Goal: Task Accomplishment & Management: Manage account settings

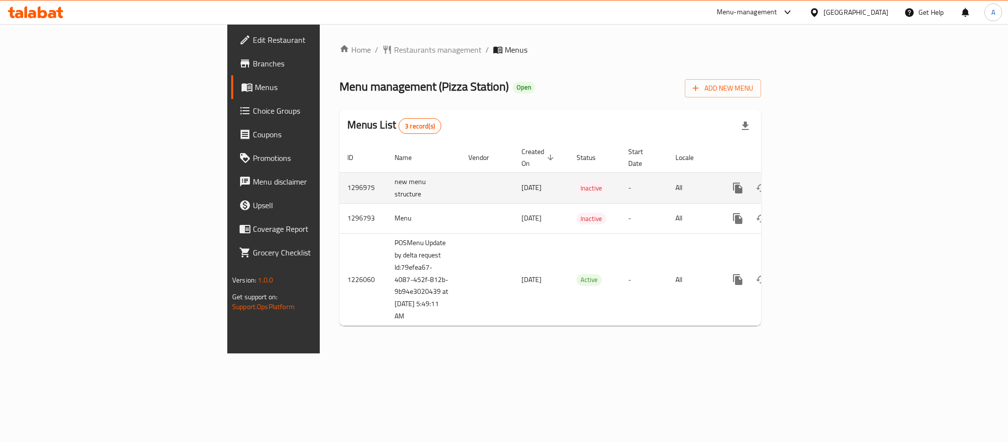
click at [815, 182] on icon "enhanced table" at bounding box center [809, 188] width 12 height 12
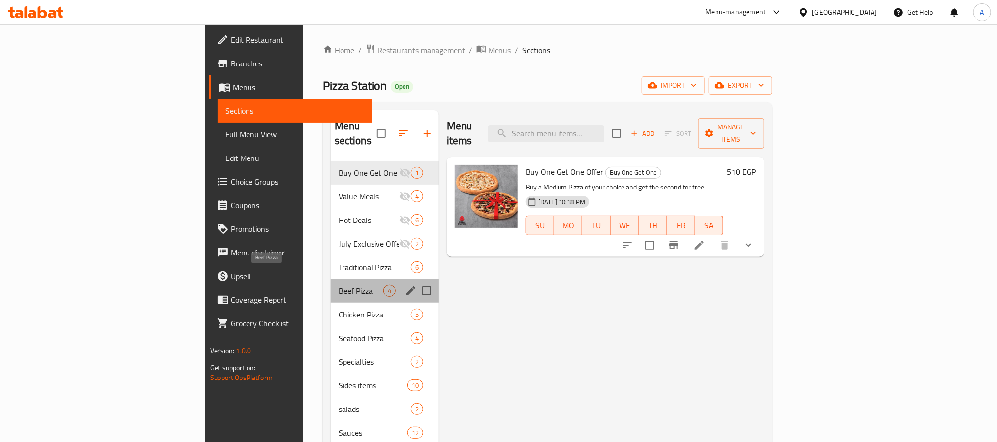
click at [339, 285] on span "Beef Pizza" at bounding box center [361, 291] width 45 height 12
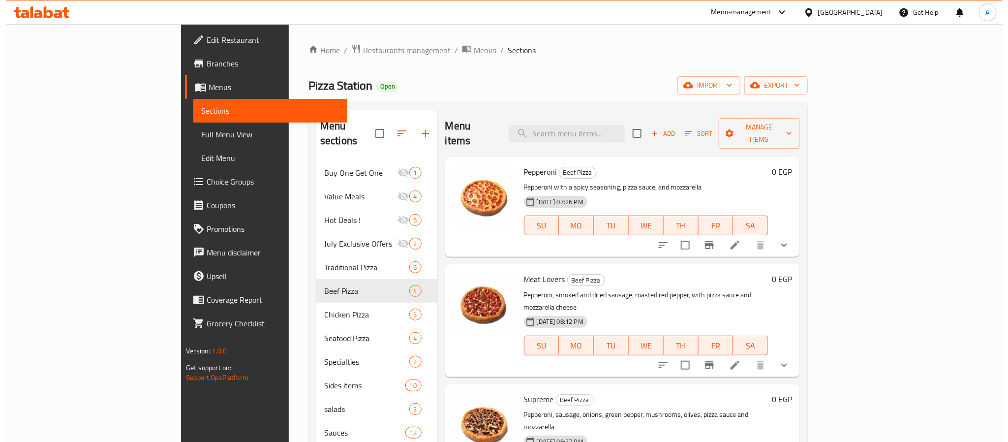
scroll to position [12, 0]
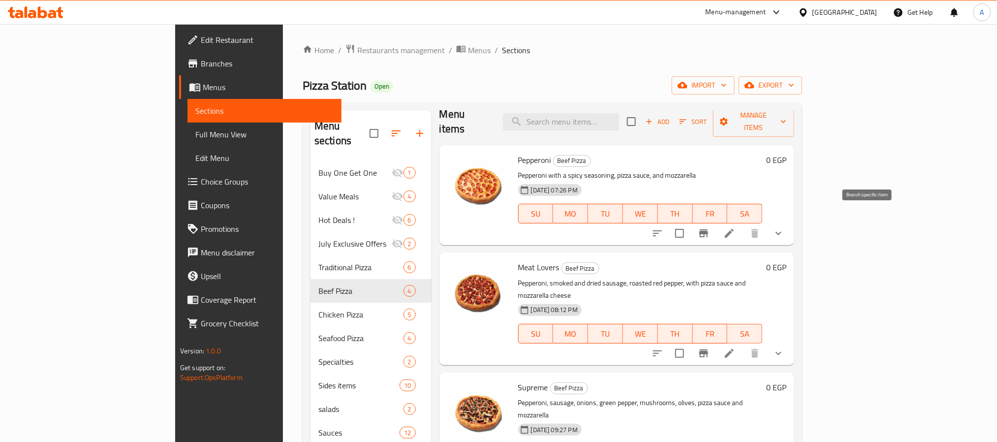
click at [710, 227] on icon "Branch-specific-item" at bounding box center [704, 233] width 12 height 12
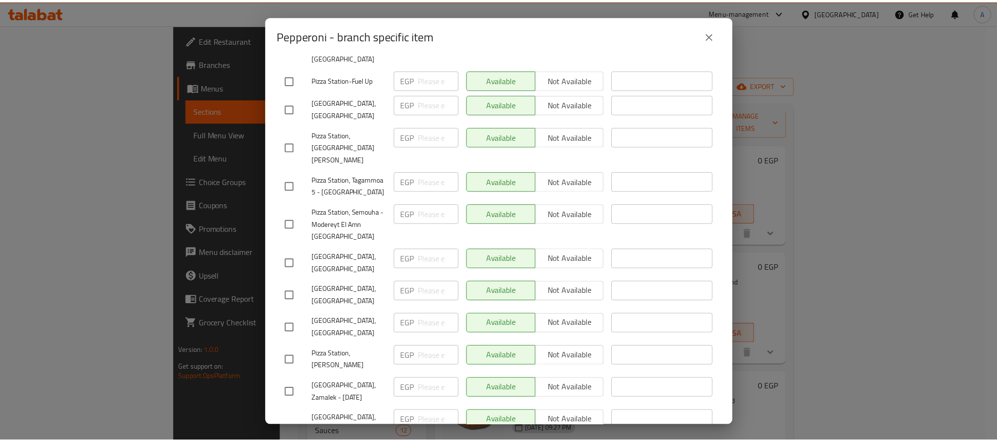
scroll to position [296, 0]
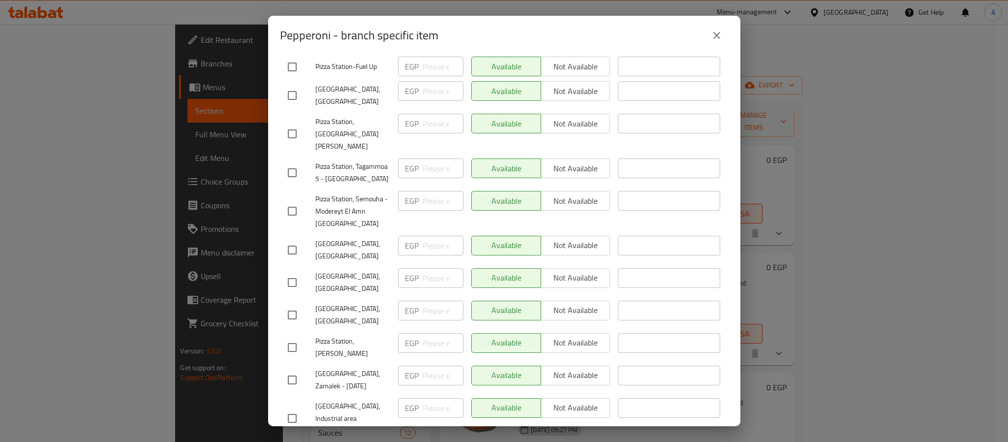
click at [714, 37] on icon "close" at bounding box center [717, 36] width 12 height 12
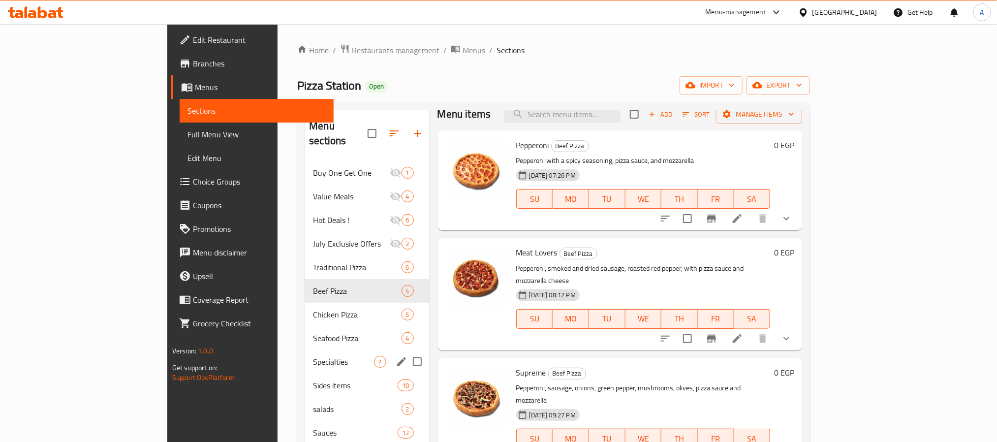
click at [305, 350] on div "Specialties 2" at bounding box center [367, 362] width 124 height 24
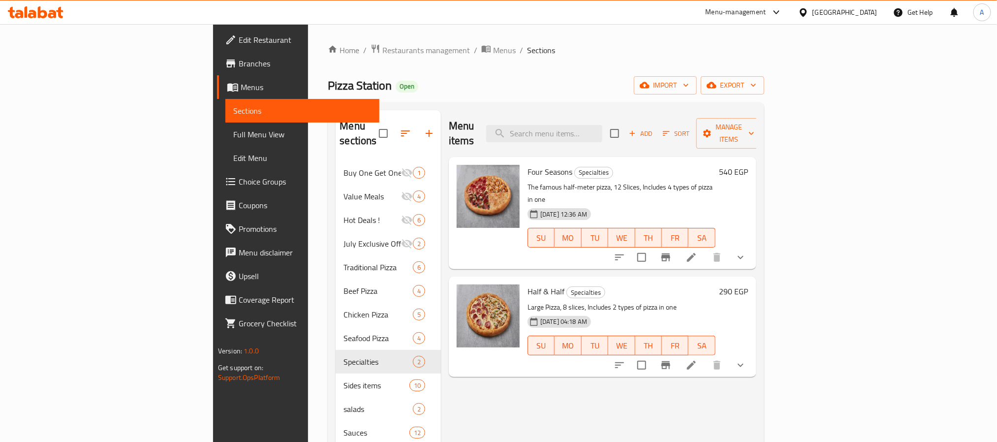
click at [670, 361] on icon "Branch-specific-item" at bounding box center [665, 365] width 9 height 8
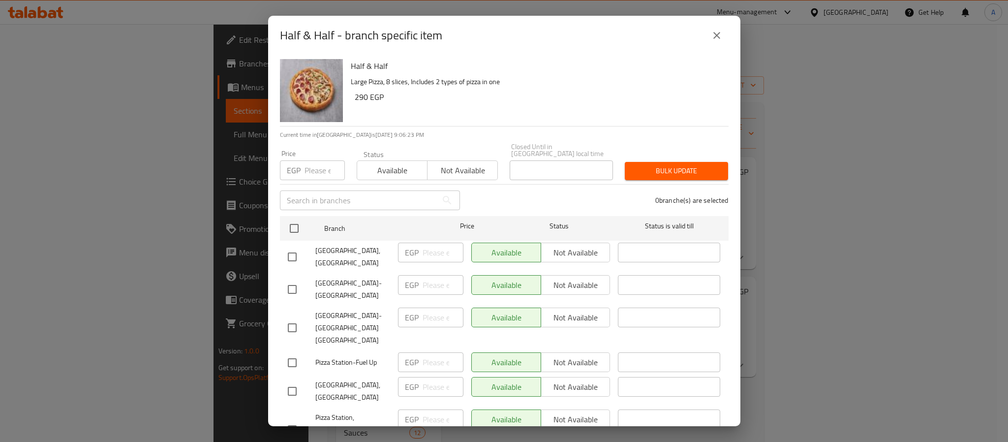
click at [716, 33] on icon "close" at bounding box center [717, 36] width 12 height 12
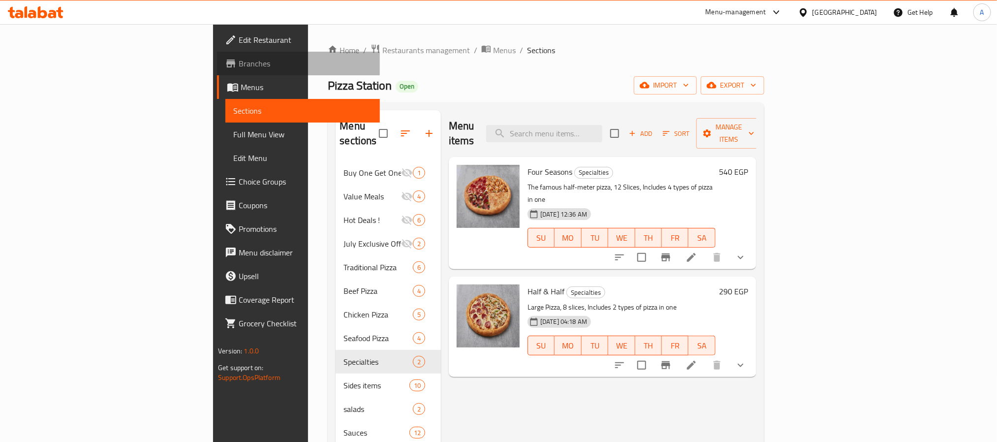
click at [239, 59] on span "Branches" at bounding box center [305, 64] width 133 height 12
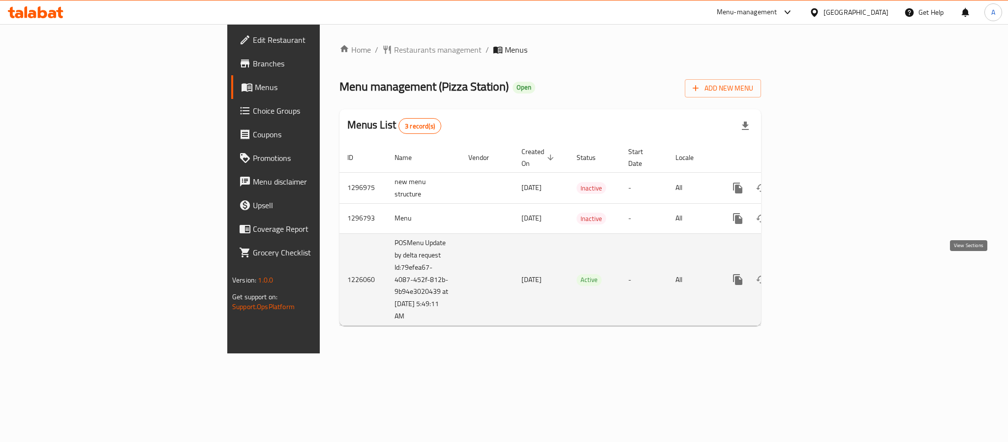
click at [815, 274] on icon "enhanced table" at bounding box center [809, 280] width 12 height 12
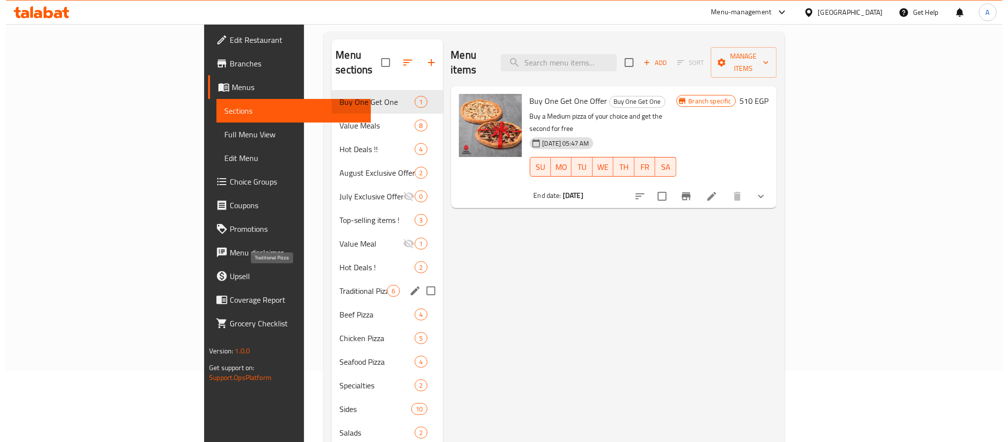
scroll to position [148, 0]
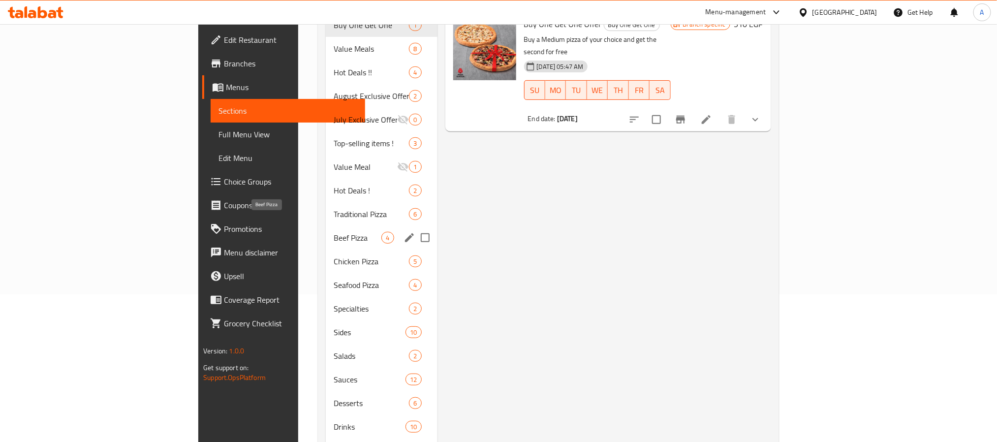
click at [334, 232] on span "Beef Pizza" at bounding box center [358, 238] width 48 height 12
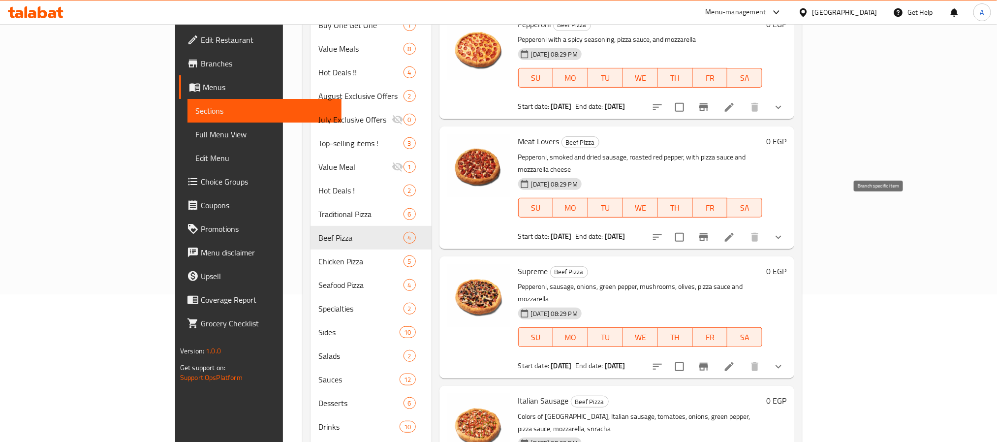
click at [708, 233] on icon "Branch-specific-item" at bounding box center [703, 237] width 9 height 8
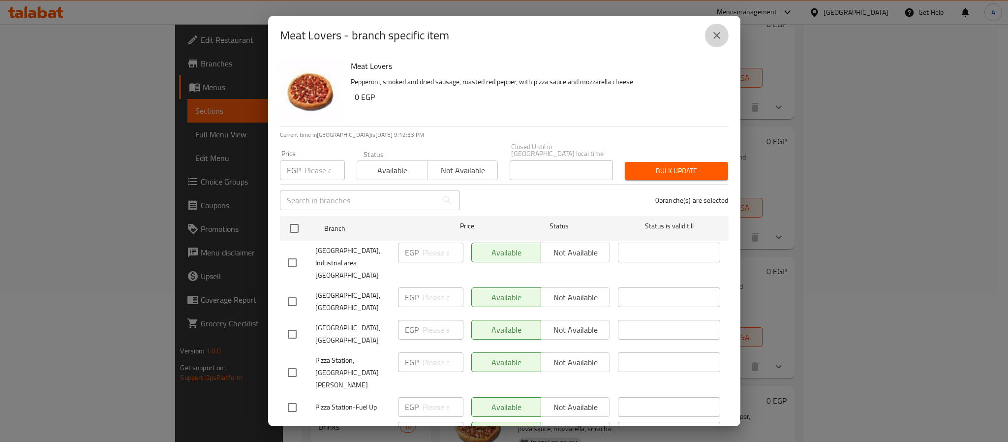
click at [717, 38] on icon "close" at bounding box center [717, 36] width 12 height 12
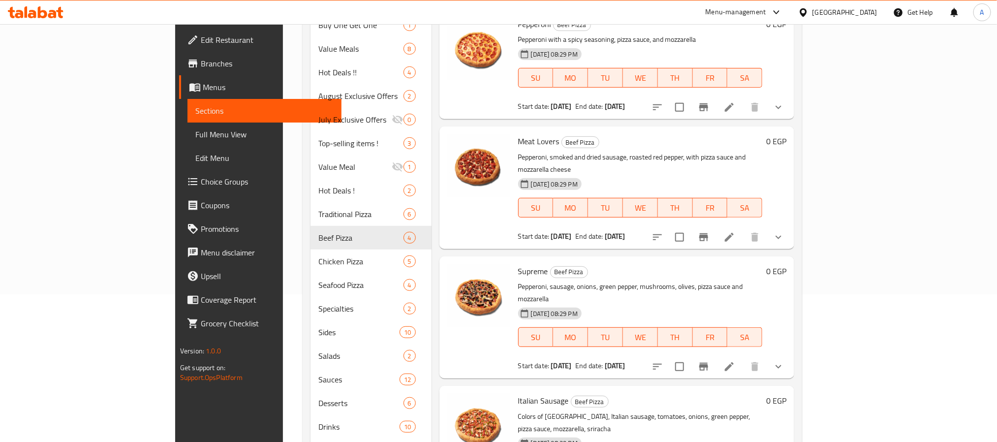
click at [318, 350] on span "Salads" at bounding box center [360, 356] width 85 height 12
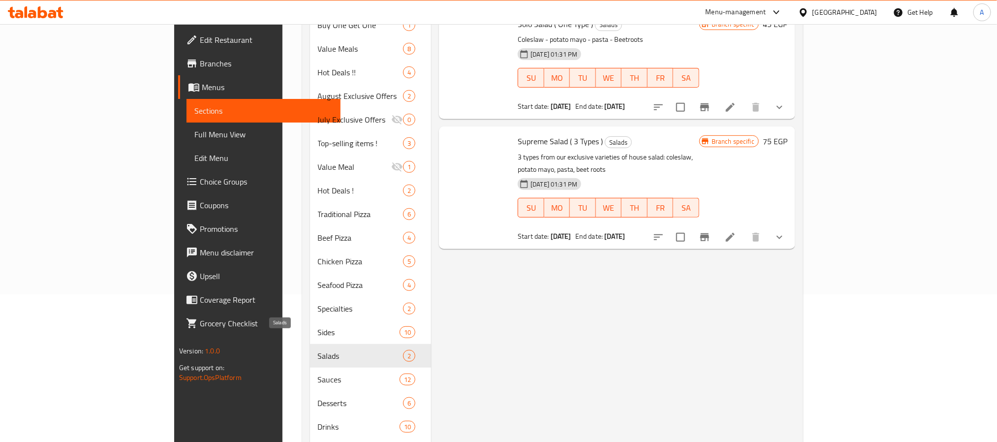
click at [318, 326] on span "Sides" at bounding box center [359, 332] width 82 height 12
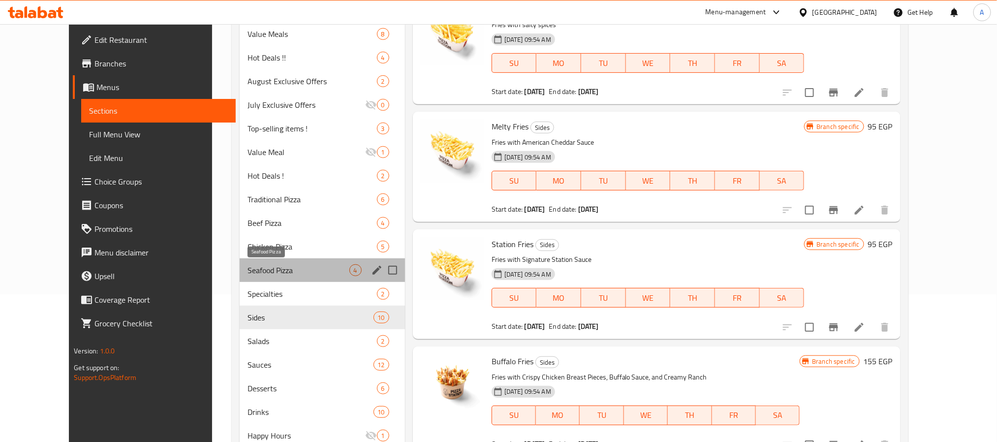
click at [254, 266] on span "Seafood Pizza" at bounding box center [298, 270] width 101 height 12
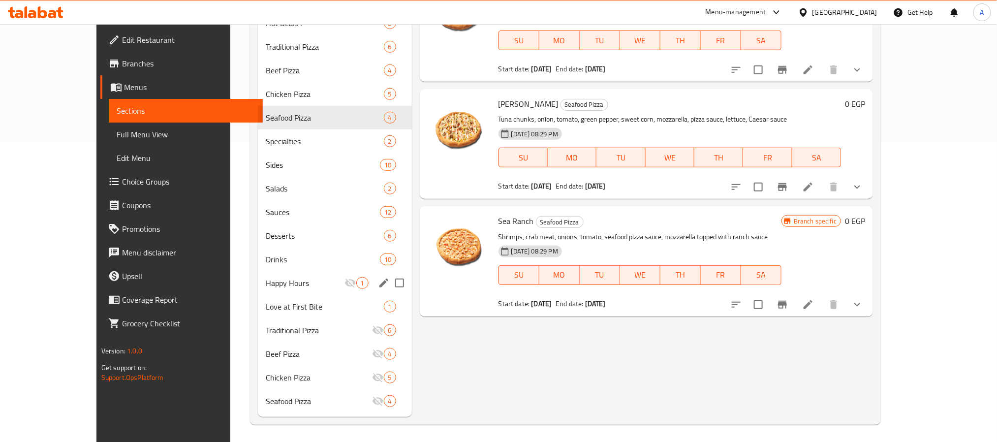
scroll to position [302, 0]
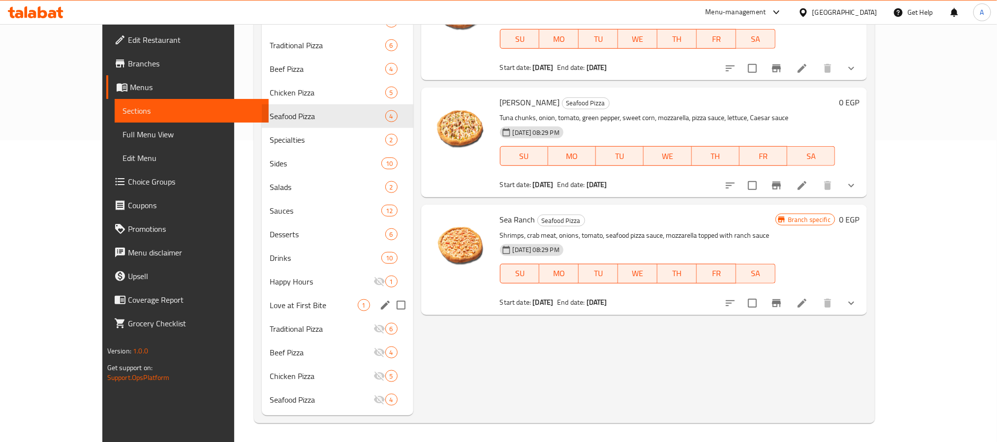
click at [262, 293] on div "Love at First Bite 1" at bounding box center [338, 305] width 152 height 24
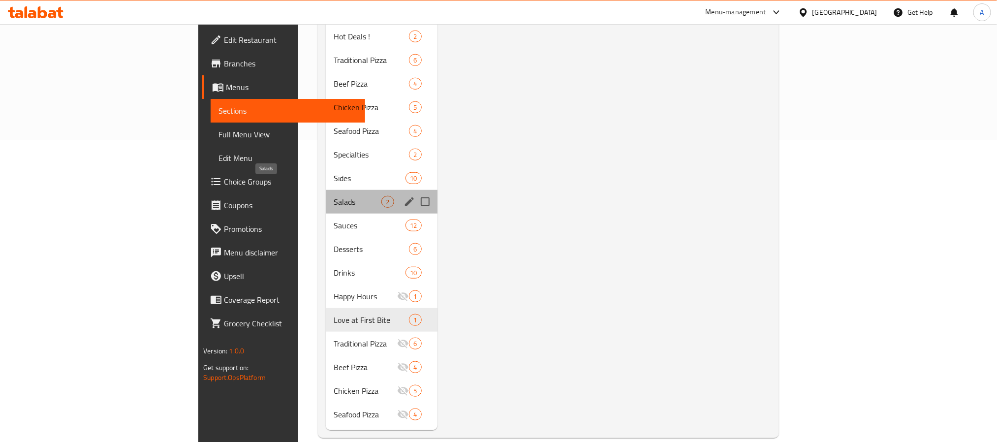
click at [334, 196] on span "Salads" at bounding box center [358, 202] width 48 height 12
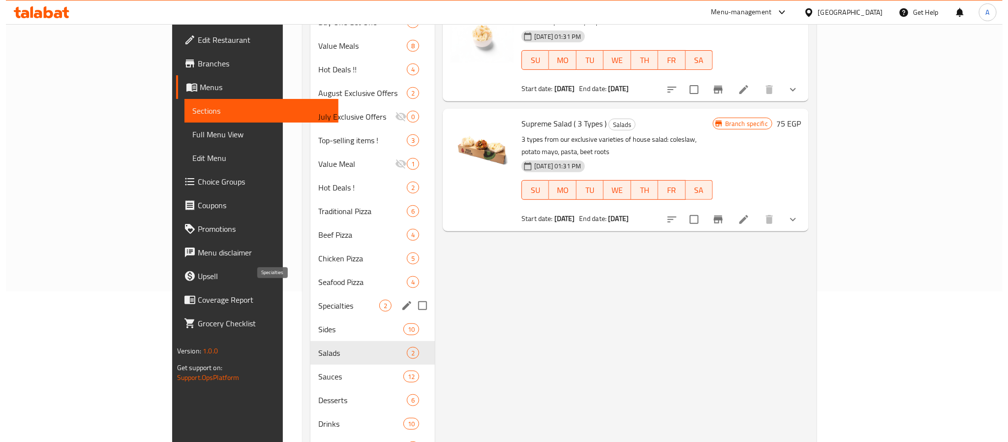
scroll to position [154, 0]
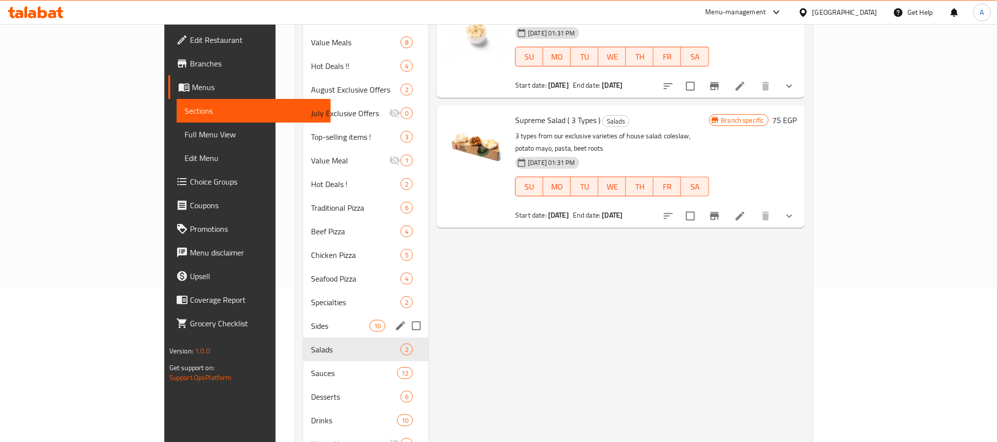
click at [311, 320] on span "Sides" at bounding box center [340, 326] width 59 height 12
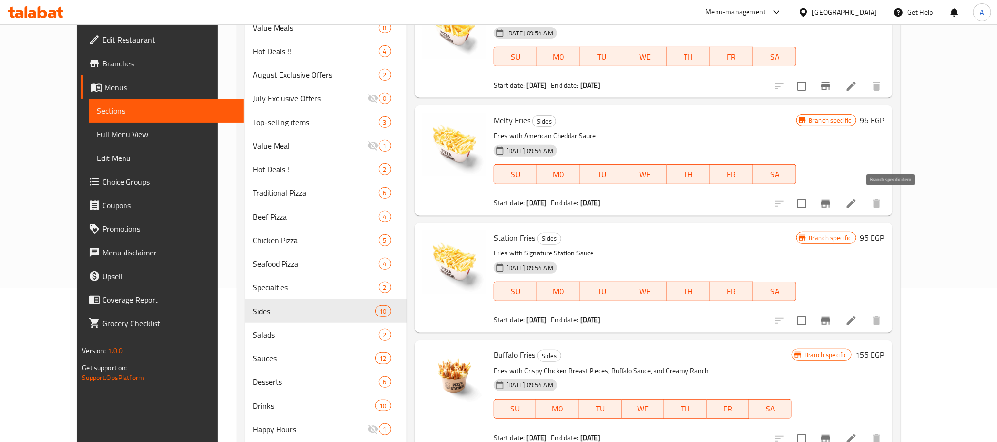
click at [830, 202] on icon "Branch-specific-item" at bounding box center [825, 204] width 9 height 8
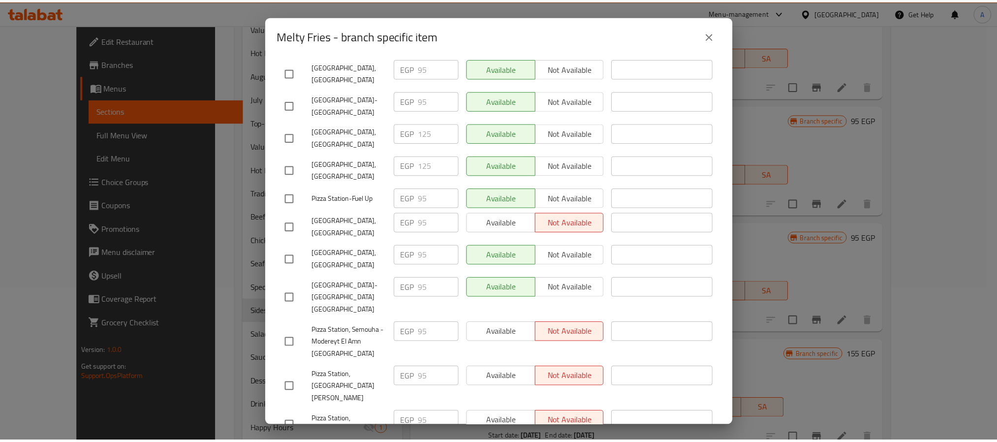
scroll to position [296, 0]
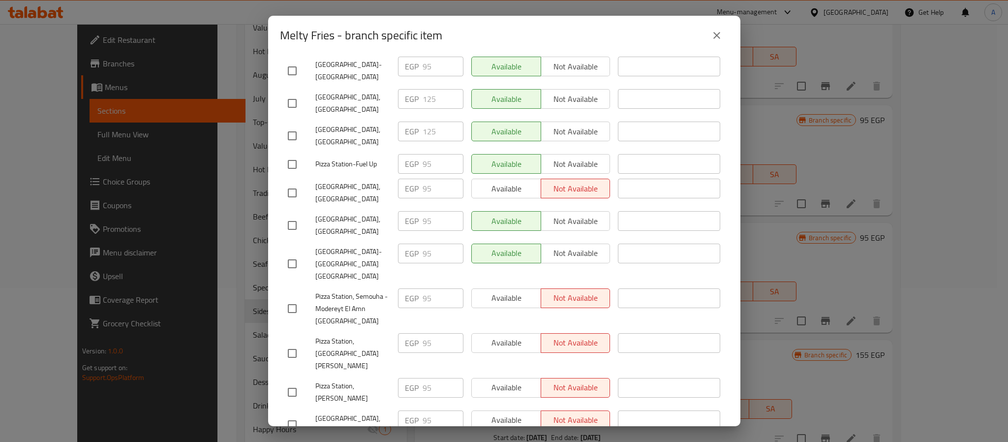
click at [715, 31] on icon "close" at bounding box center [717, 36] width 12 height 12
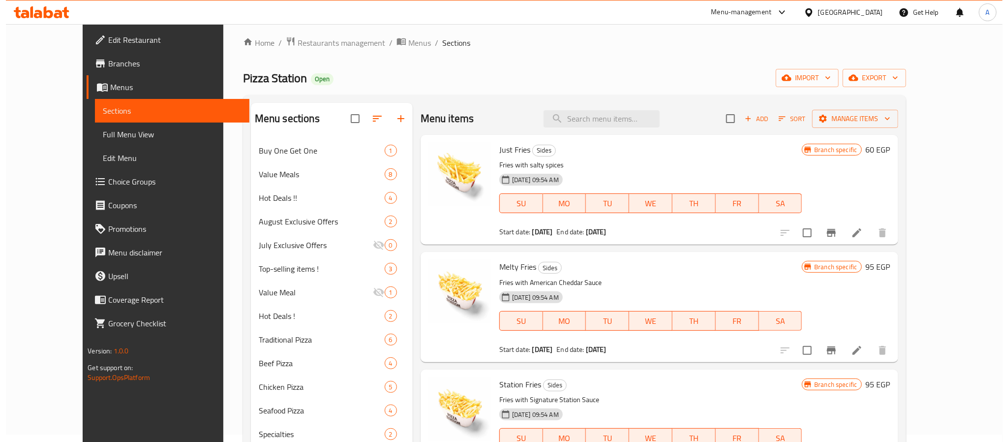
scroll to position [6, 0]
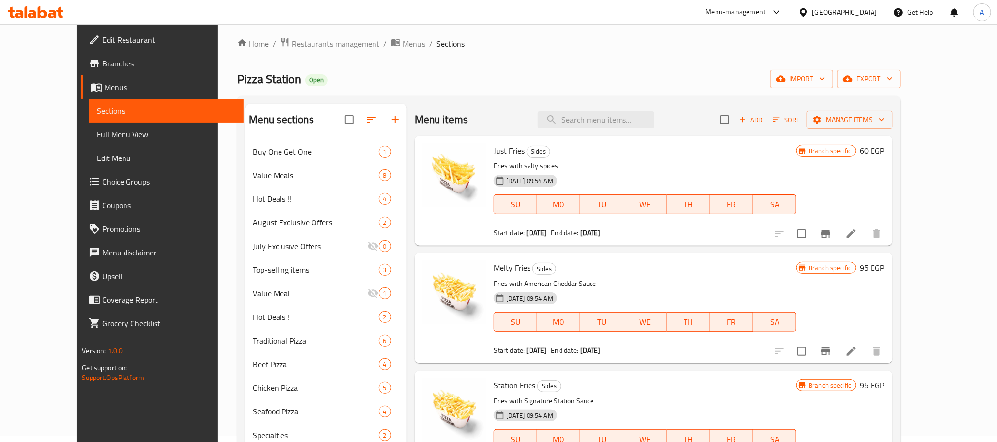
click at [832, 229] on icon "Branch-specific-item" at bounding box center [826, 234] width 12 height 12
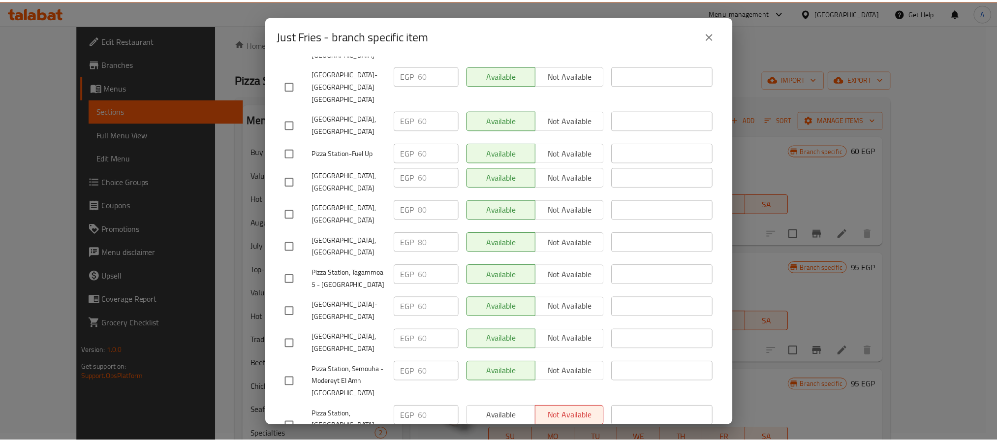
scroll to position [148, 0]
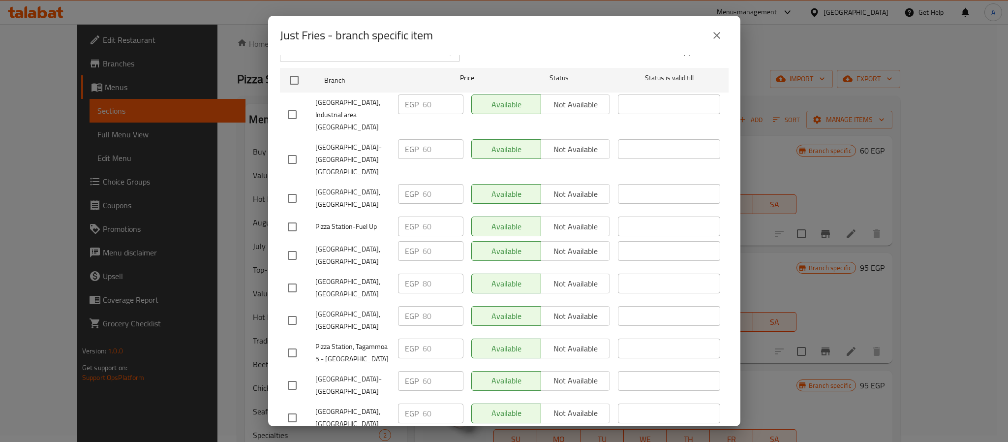
click at [708, 40] on button "close" at bounding box center [717, 36] width 24 height 24
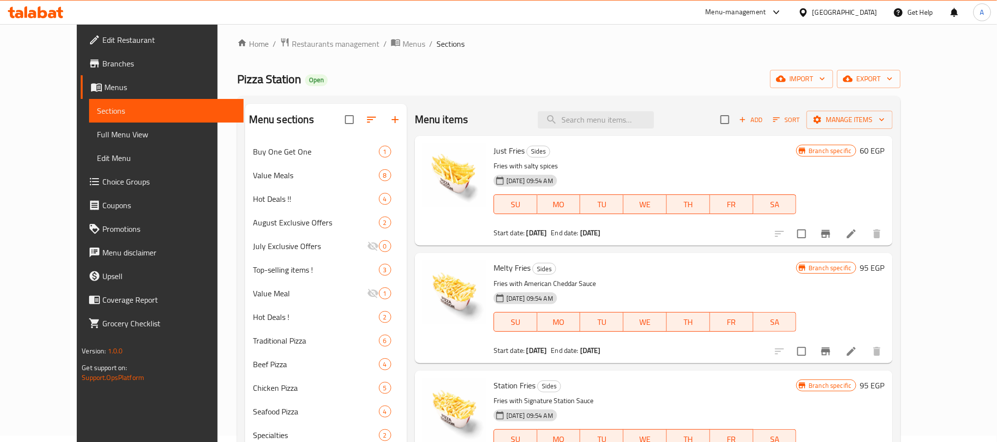
click at [81, 56] on link "Branches" at bounding box center [162, 64] width 162 height 24
